Goal: Task Accomplishment & Management: Manage account settings

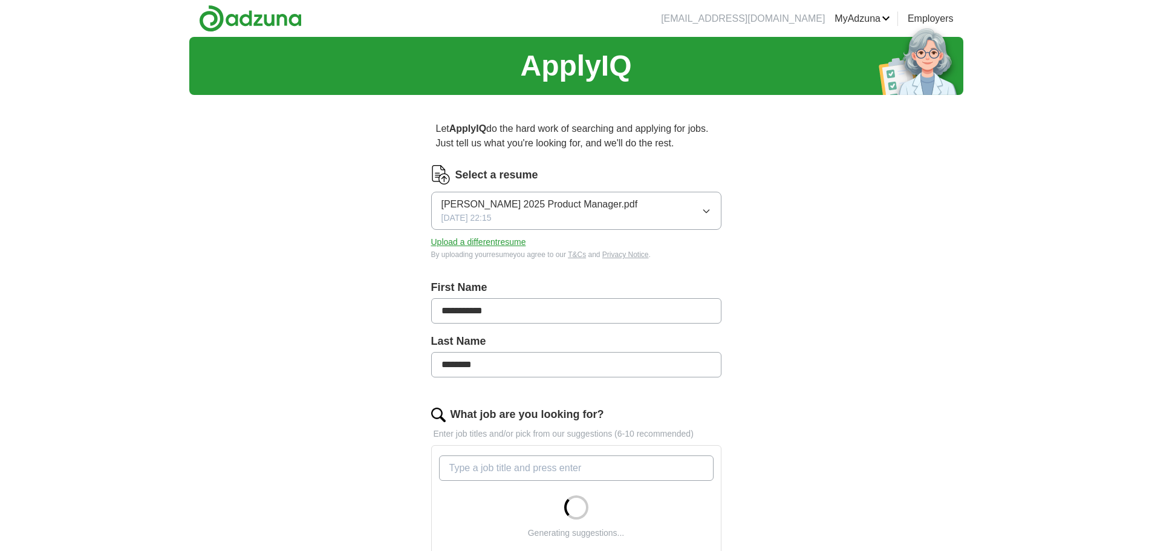
click at [481, 244] on button "Upload a different resume" at bounding box center [478, 242] width 95 height 13
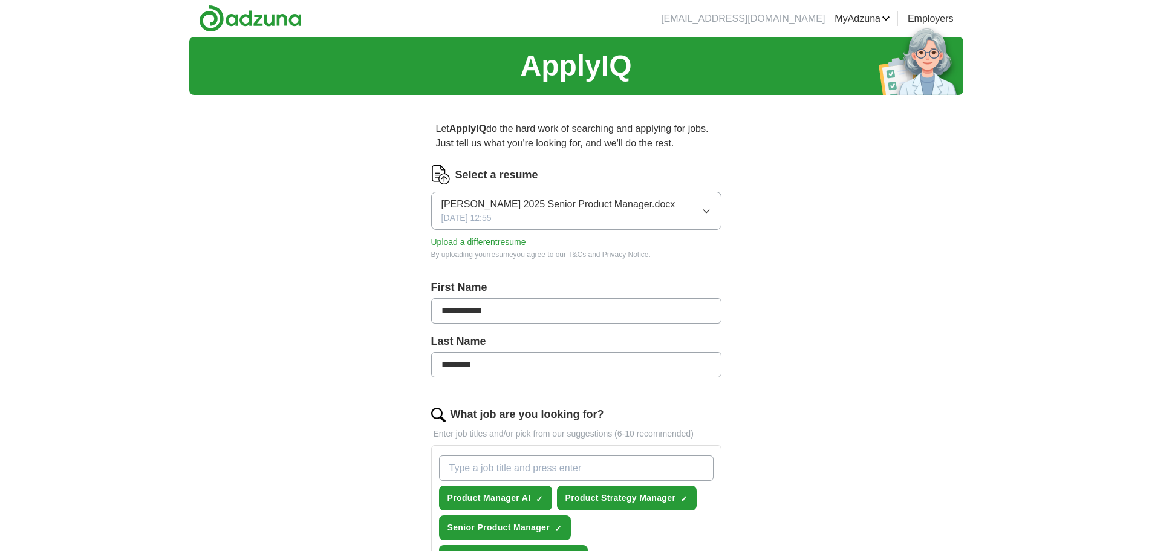
click at [509, 242] on button "Upload a different resume" at bounding box center [478, 242] width 95 height 13
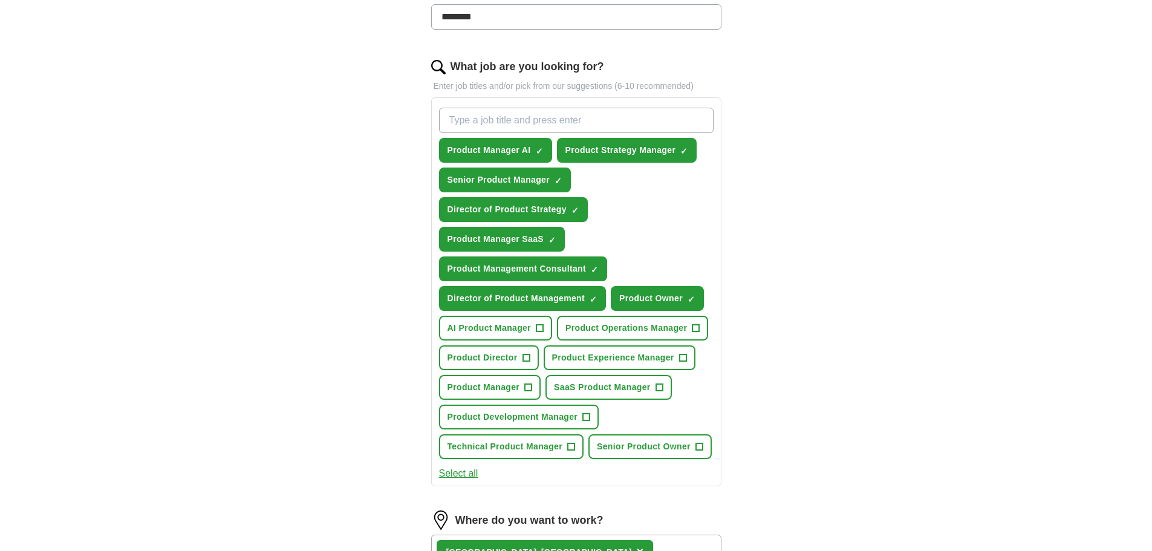
scroll to position [423, 0]
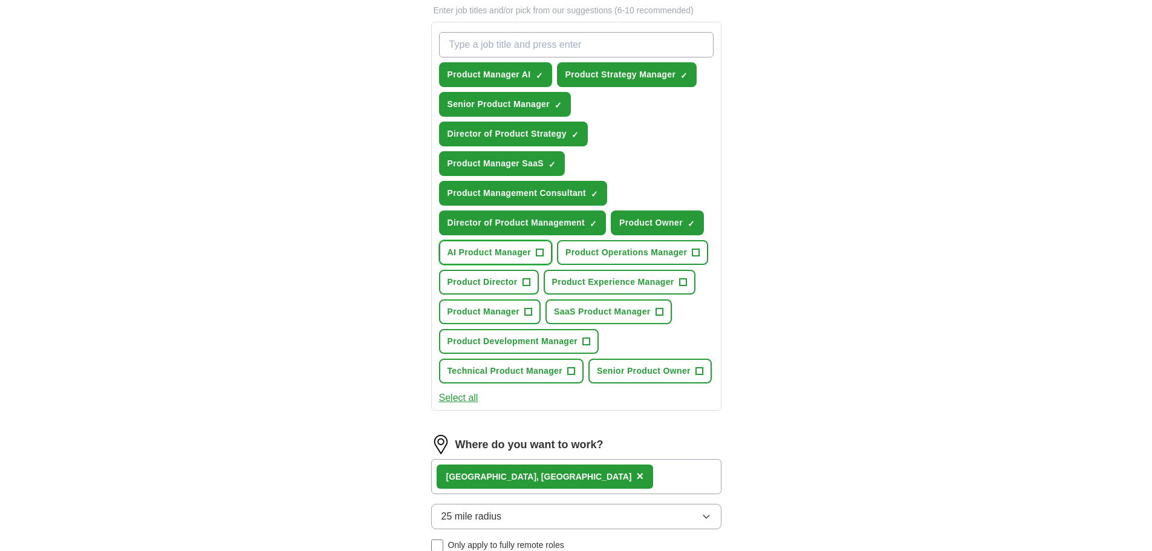
click at [539, 253] on span "+" at bounding box center [539, 253] width 7 height 10
click at [655, 307] on button "SaaS Product Manager +" at bounding box center [608, 311] width 126 height 25
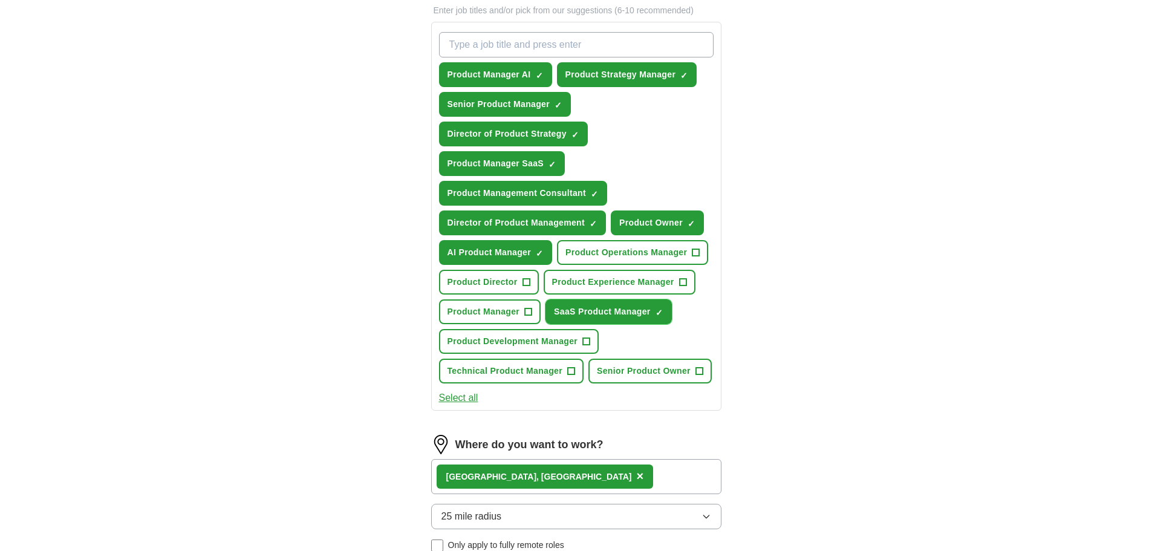
click at [0, 0] on span "×" at bounding box center [0, 0] width 0 height 0
click at [661, 310] on span "+" at bounding box center [659, 312] width 7 height 10
click at [683, 285] on span "+" at bounding box center [682, 283] width 7 height 10
click at [694, 257] on span "+" at bounding box center [695, 253] width 7 height 10
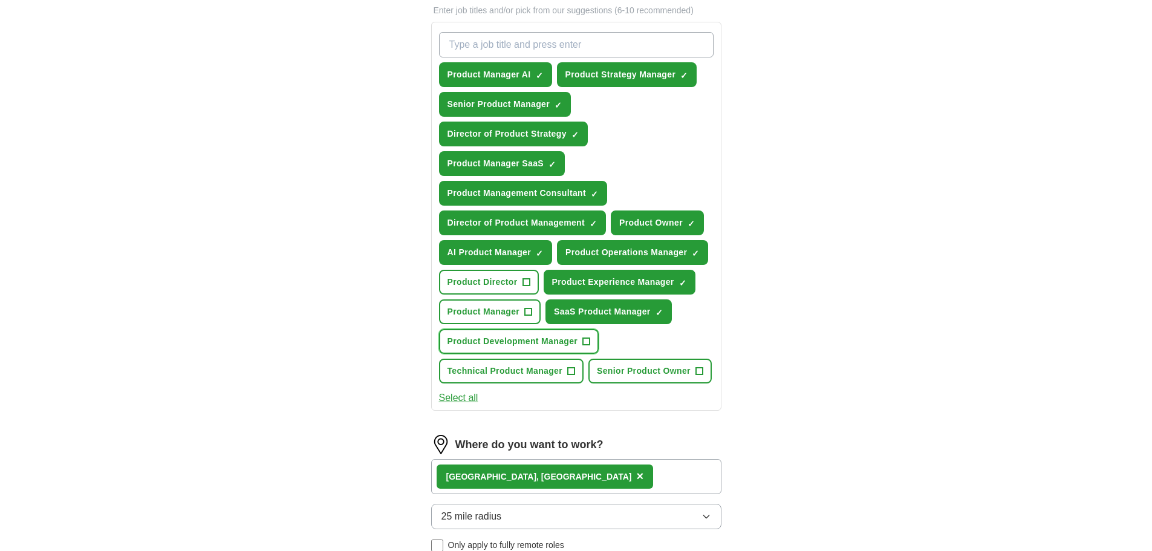
click at [585, 340] on span "+" at bounding box center [586, 342] width 7 height 10
click at [525, 310] on span "+" at bounding box center [528, 312] width 7 height 10
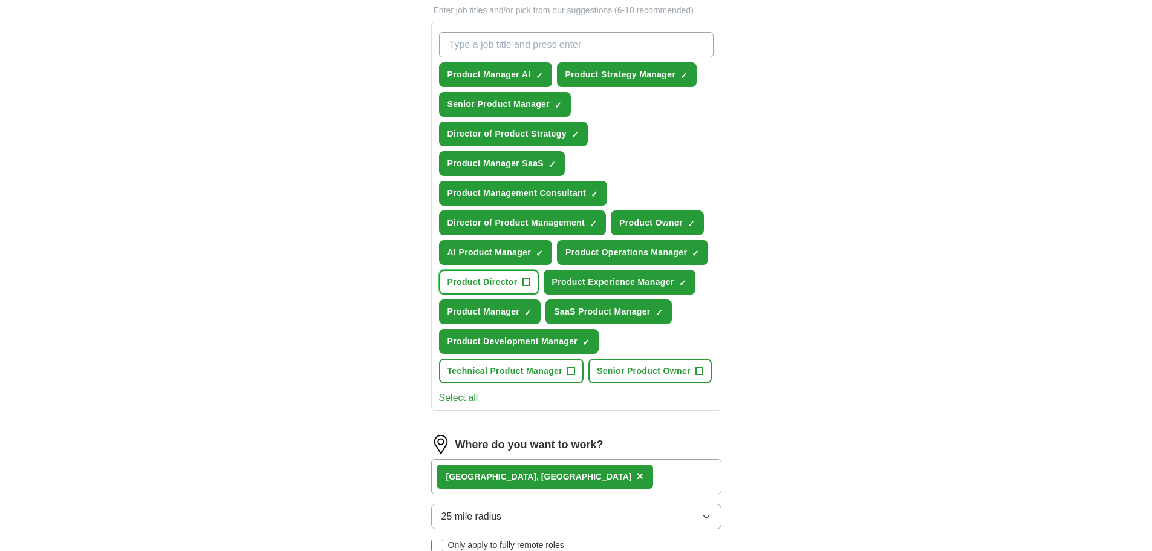
click at [530, 280] on span "+" at bounding box center [526, 283] width 7 height 10
click at [570, 373] on span "+" at bounding box center [571, 371] width 7 height 10
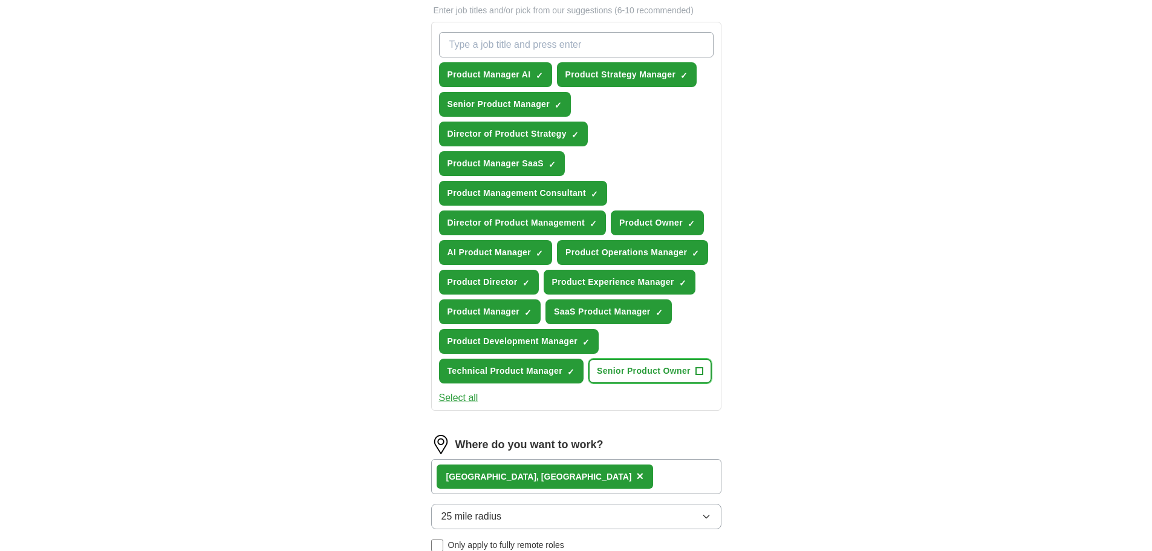
click at [700, 368] on span "+" at bounding box center [698, 371] width 7 height 10
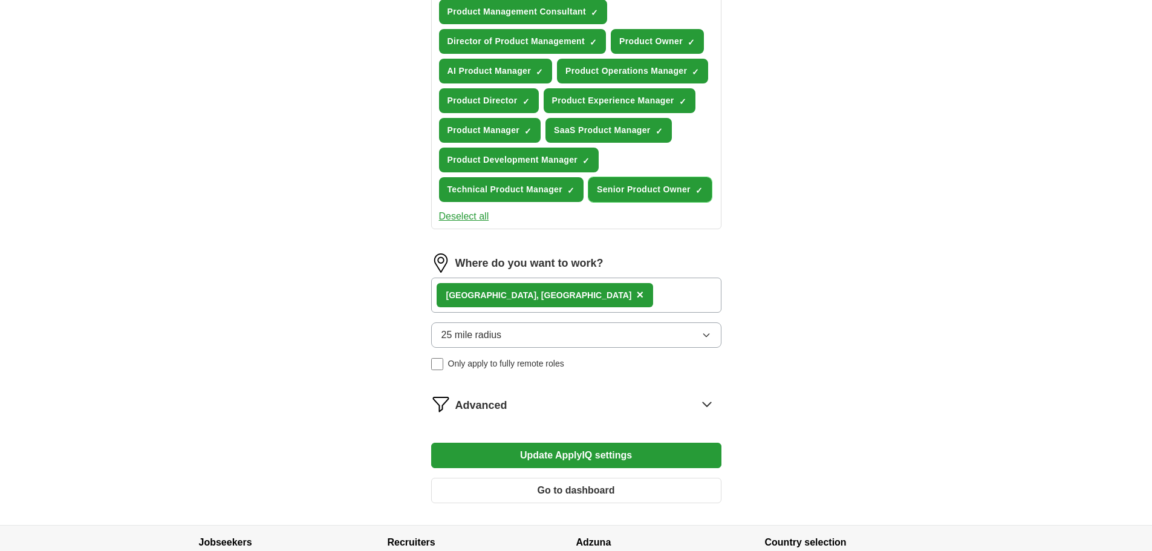
scroll to position [665, 0]
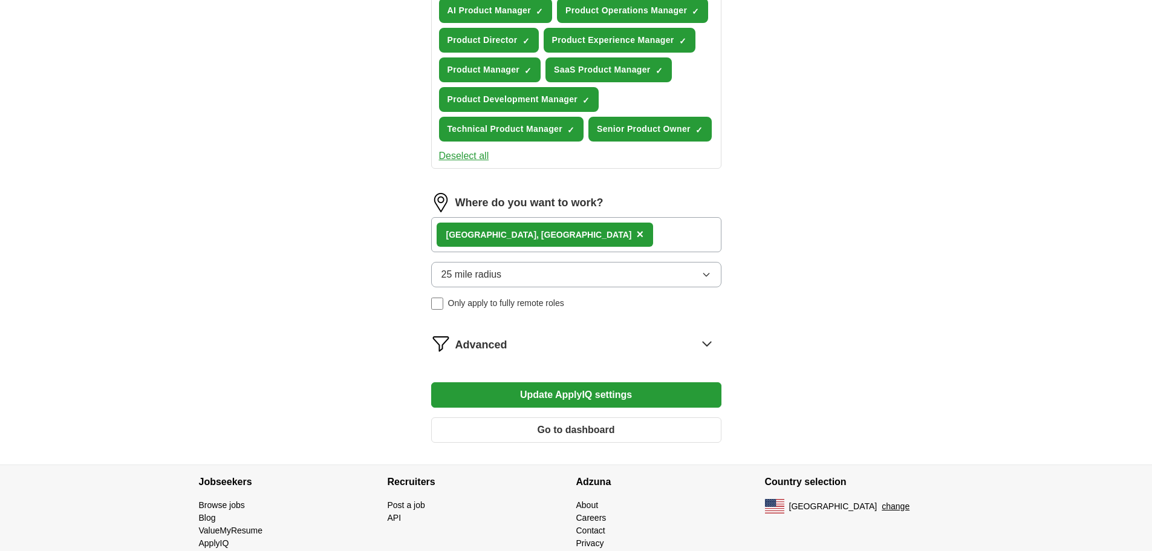
click at [559, 391] on button "Update ApplyIQ settings" at bounding box center [576, 394] width 290 height 25
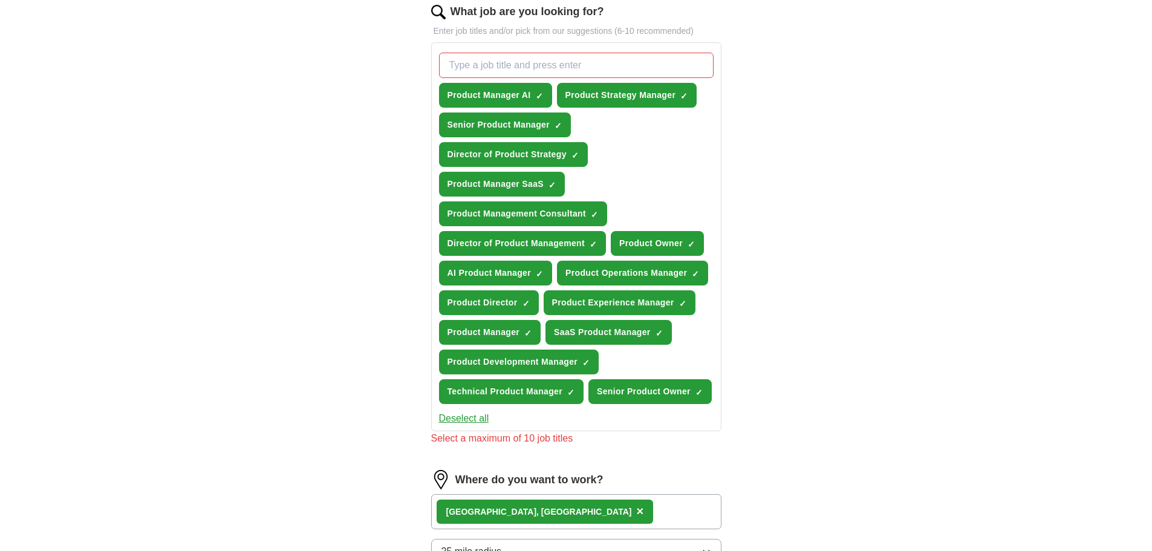
scroll to position [423, 0]
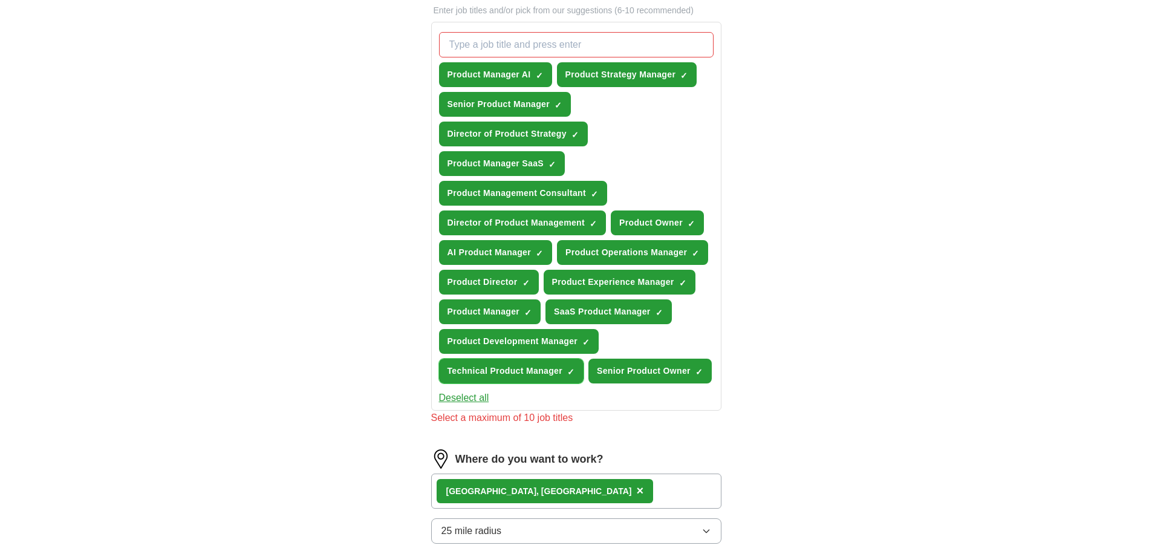
click at [493, 370] on span "Technical Product Manager" at bounding box center [506, 371] width 116 height 13
click at [604, 282] on span "Product Experience Manager" at bounding box center [613, 282] width 122 height 13
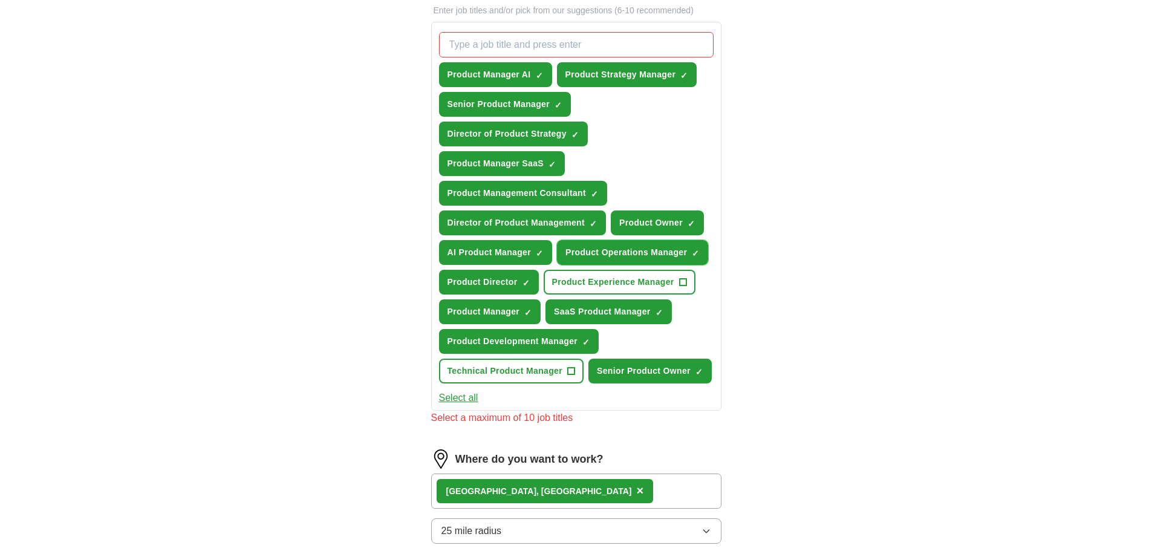
click at [616, 252] on span "Product Operations Manager" at bounding box center [626, 252] width 122 height 13
click at [650, 226] on span "Product Owner" at bounding box center [650, 223] width 63 height 13
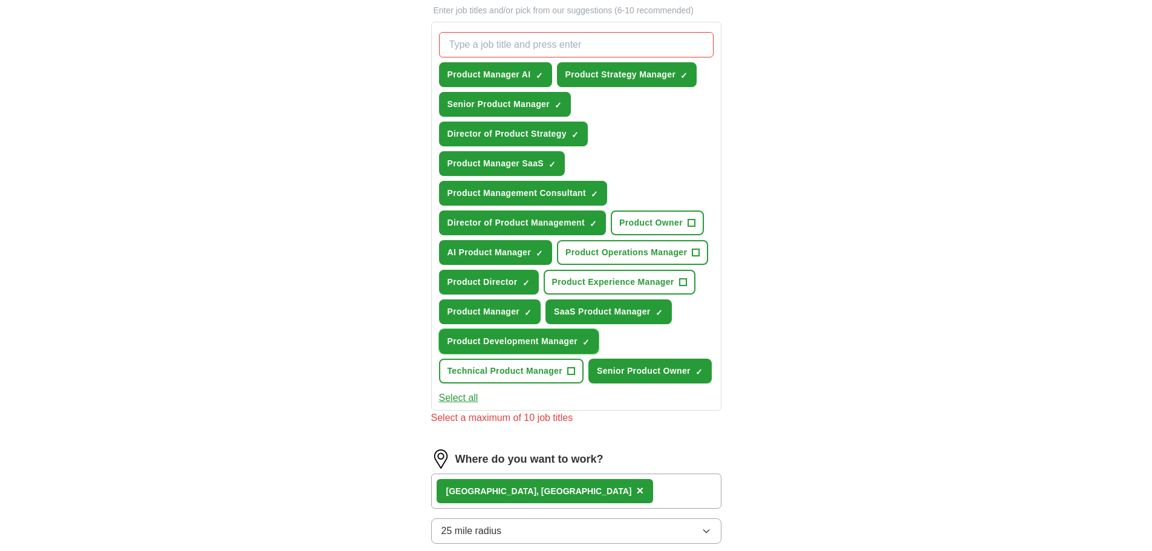
click at [580, 339] on button "Product Development Manager ✓ ×" at bounding box center [519, 341] width 160 height 25
click at [0, 0] on span "×" at bounding box center [0, 0] width 0 height 0
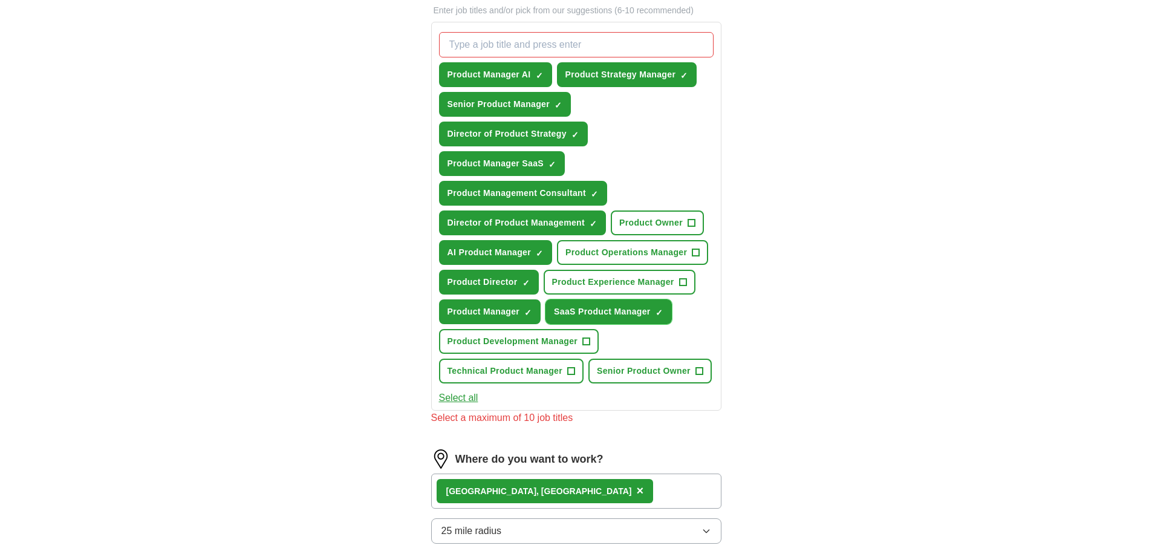
click at [0, 0] on span "×" at bounding box center [0, 0] width 0 height 0
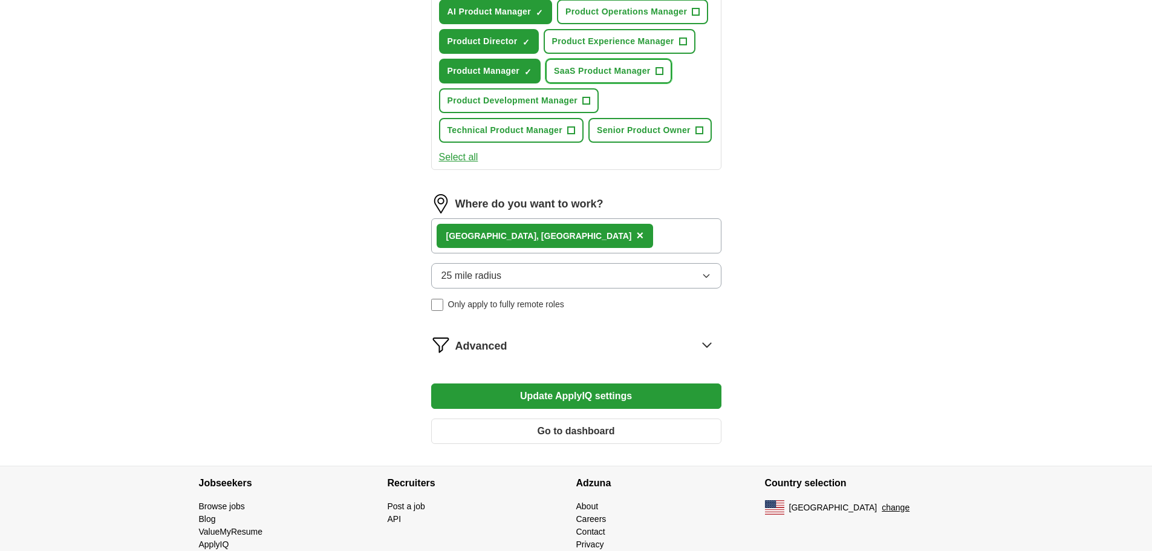
scroll to position [701, 0]
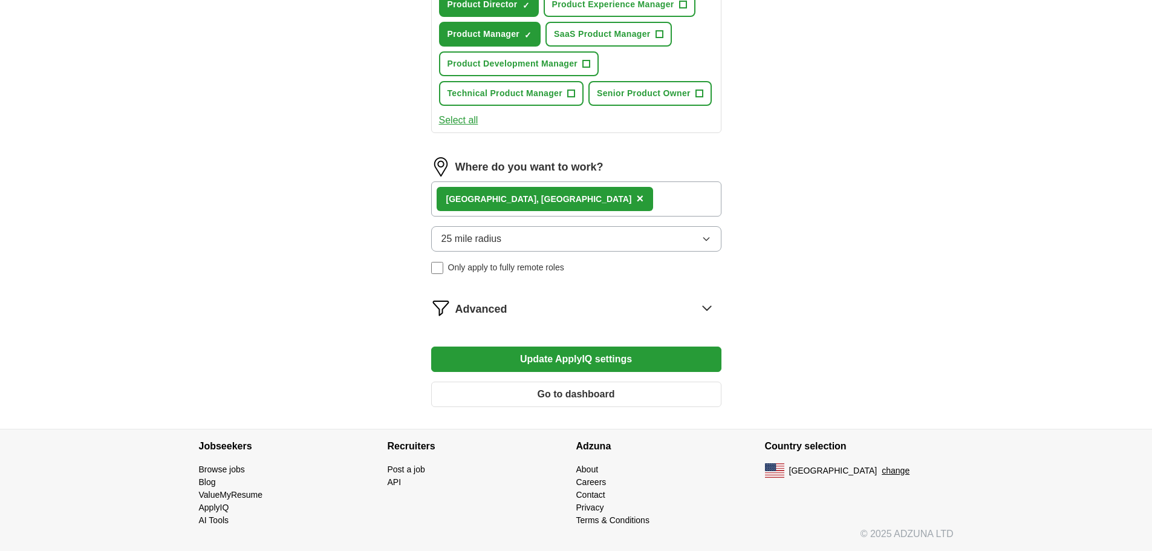
click at [587, 363] on button "Update ApplyIQ settings" at bounding box center [576, 359] width 290 height 25
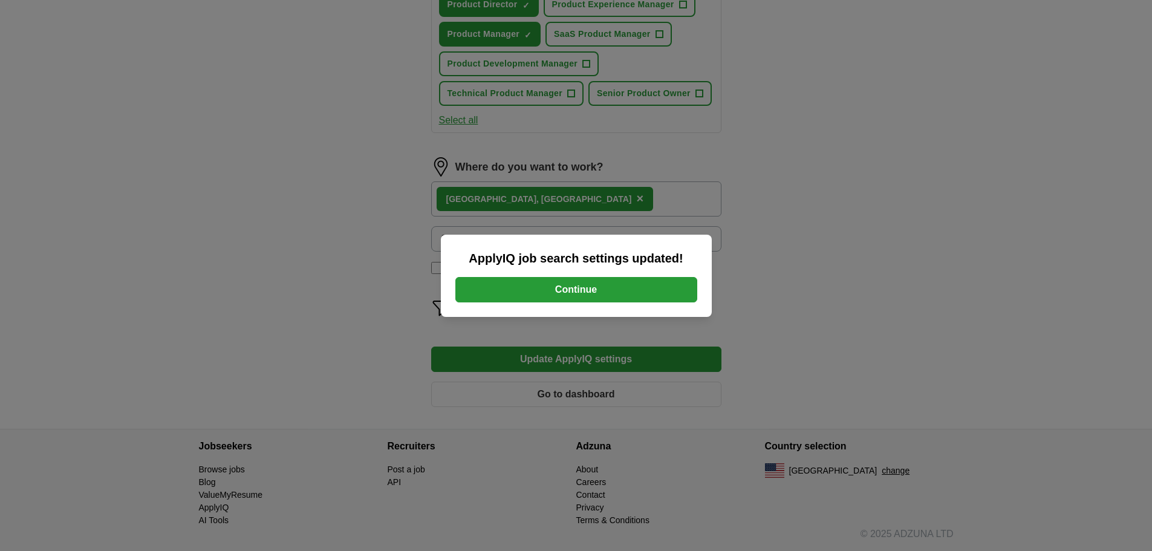
click at [608, 287] on button "Continue" at bounding box center [576, 289] width 242 height 25
